Goal: Navigation & Orientation: Find specific page/section

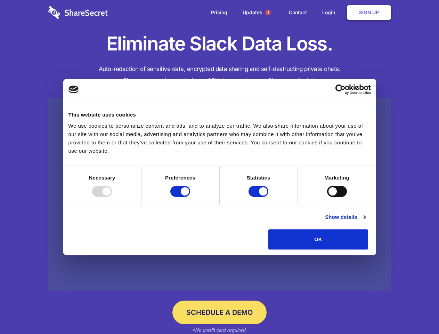
click at [112, 197] on div at bounding box center [102, 191] width 20 height 11
click at [190, 197] on input "Preferences" at bounding box center [180, 191] width 20 height 11
checkbox input "false"
click at [260, 197] on input "Statistics" at bounding box center [259, 191] width 20 height 11
checkbox input "false"
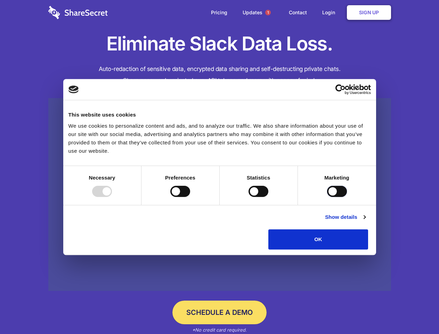
click at [327, 197] on input "Marketing" at bounding box center [337, 191] width 20 height 11
checkbox input "true"
click at [366, 221] on link "Show details" at bounding box center [345, 217] width 40 height 8
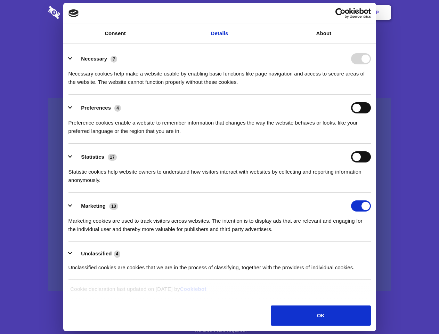
click at [371, 95] on li "Necessary 7 Necessary cookies help make a website usable by enabling basic func…" at bounding box center [220, 70] width 303 height 49
click at [268, 13] on span "1" at bounding box center [268, 13] width 6 height 6
